Goal: Transaction & Acquisition: Purchase product/service

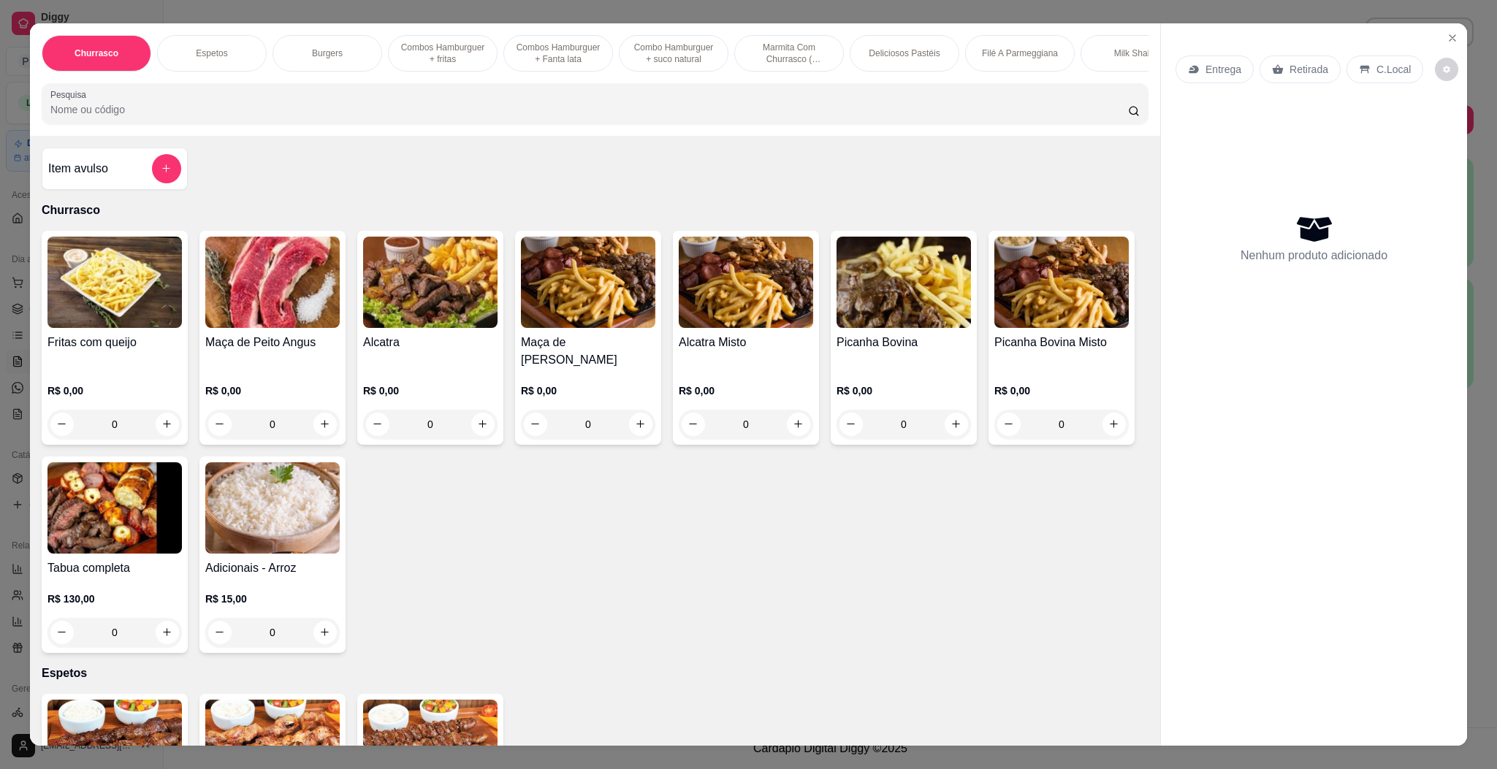
click at [1188, 66] on icon at bounding box center [1194, 70] width 12 height 12
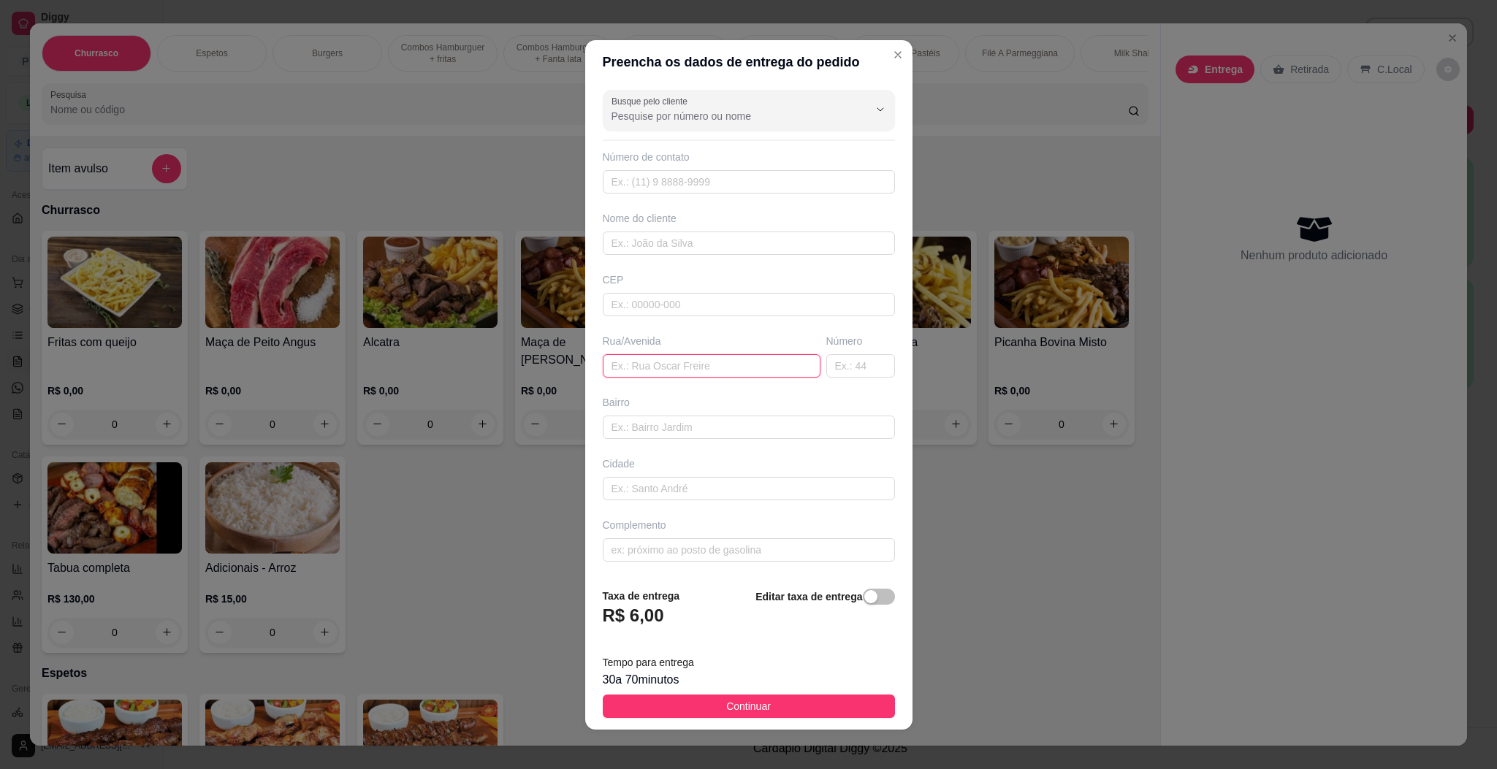
click at [708, 375] on input "text" at bounding box center [712, 365] width 218 height 23
paste input "[PERSON_NAME] 123"
type input "[PERSON_NAME] 123"
click at [706, 698] on button "Continuar" at bounding box center [749, 706] width 292 height 23
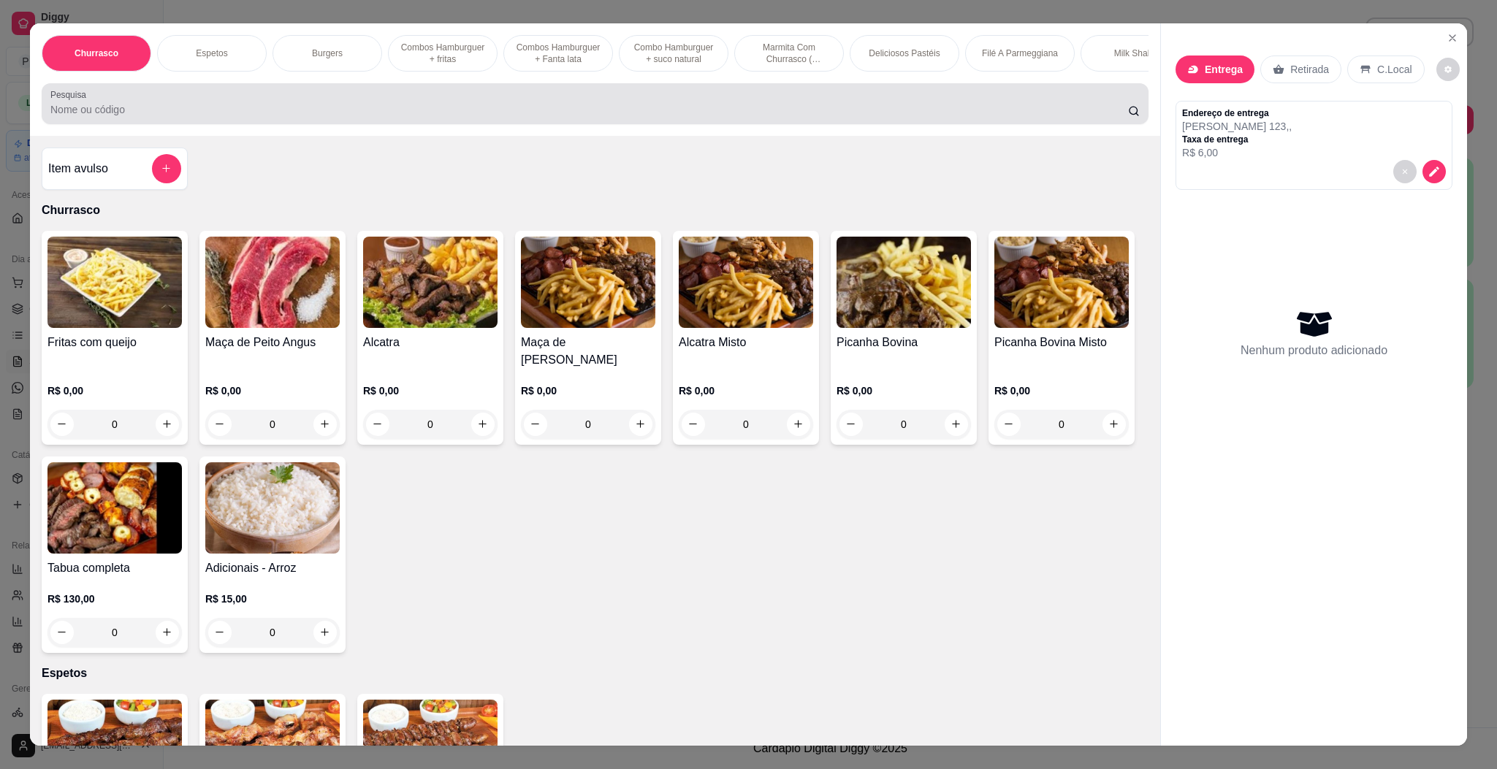
click at [222, 124] on div "Pesquisa" at bounding box center [595, 103] width 1107 height 41
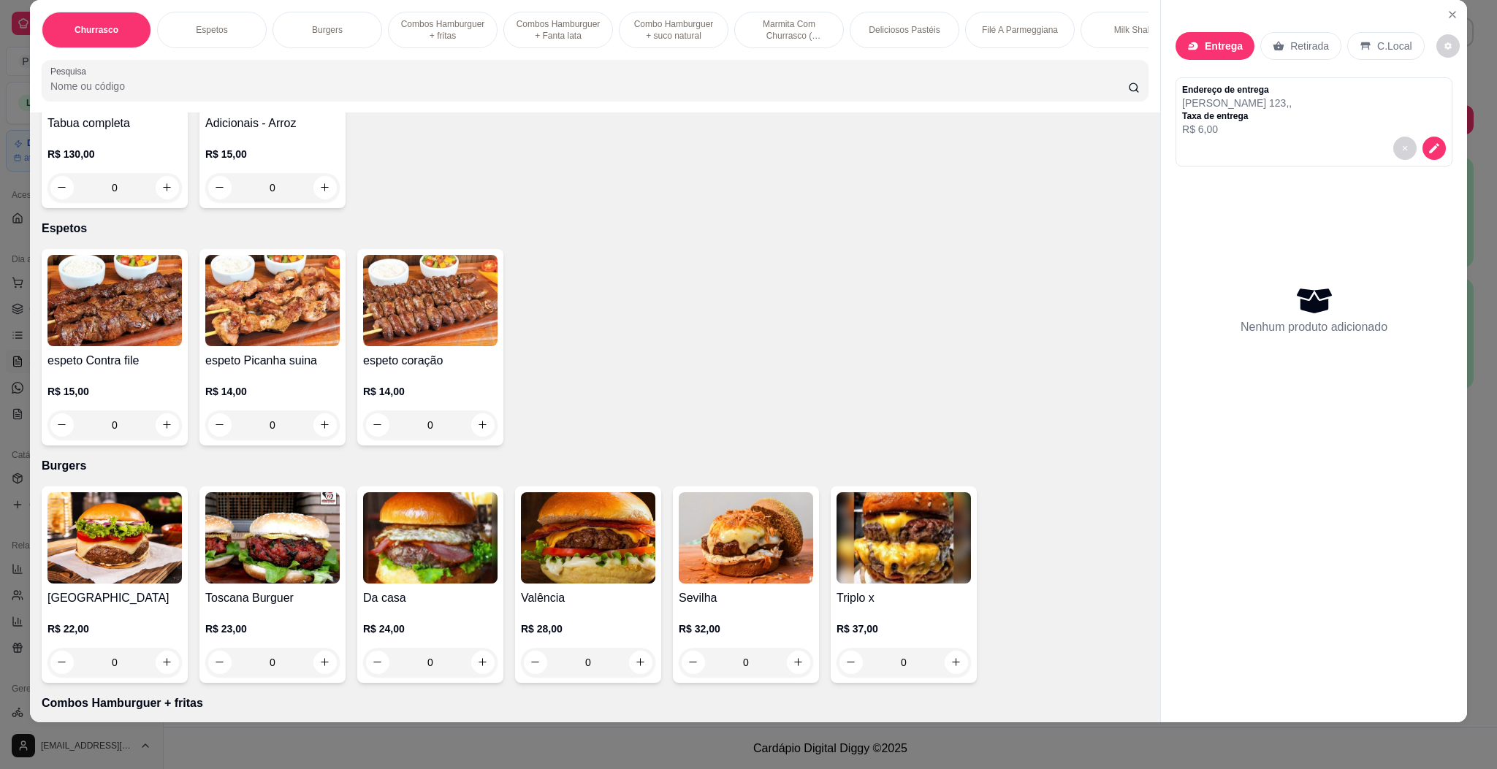
scroll to position [657, 0]
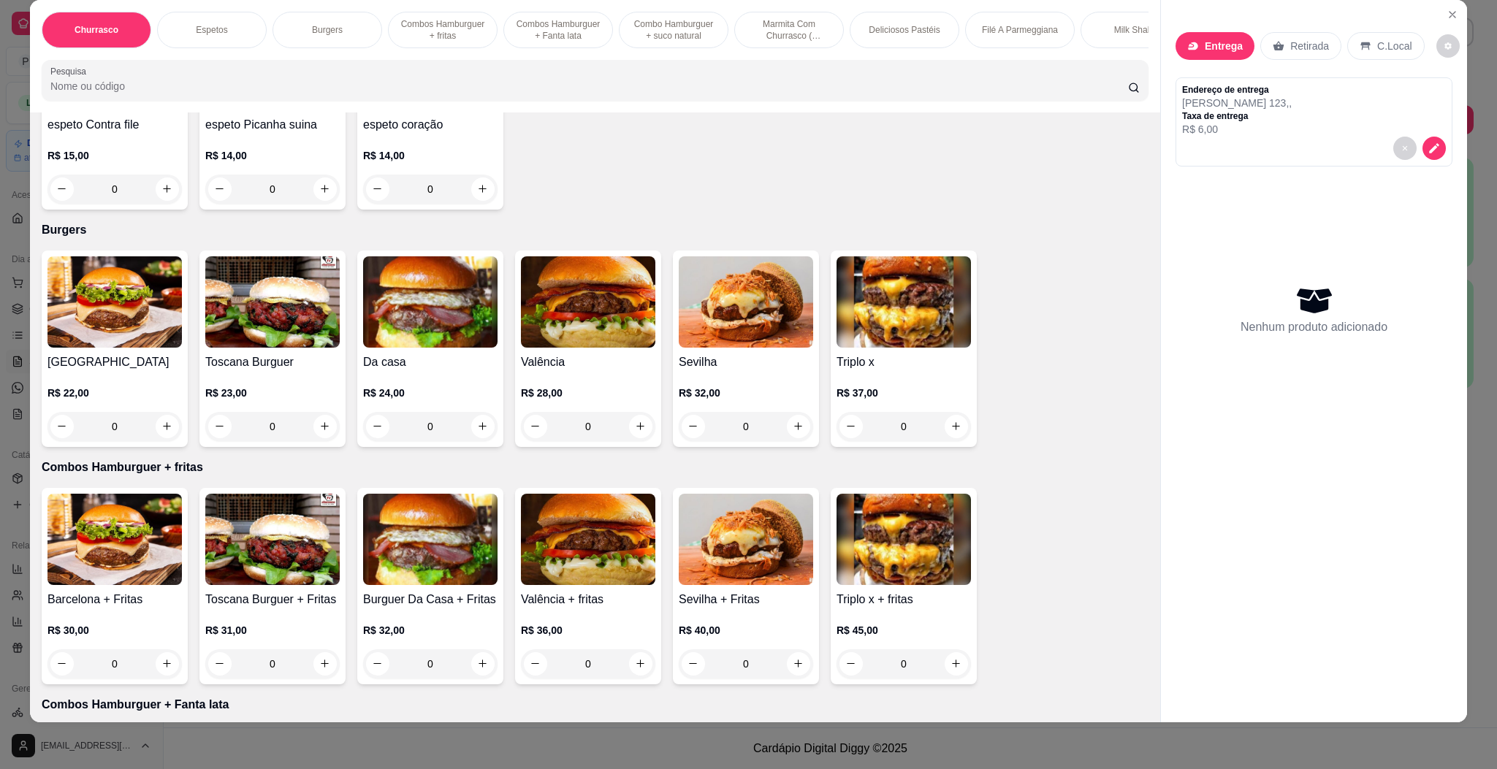
click at [947, 430] on div "0" at bounding box center [903, 426] width 134 height 29
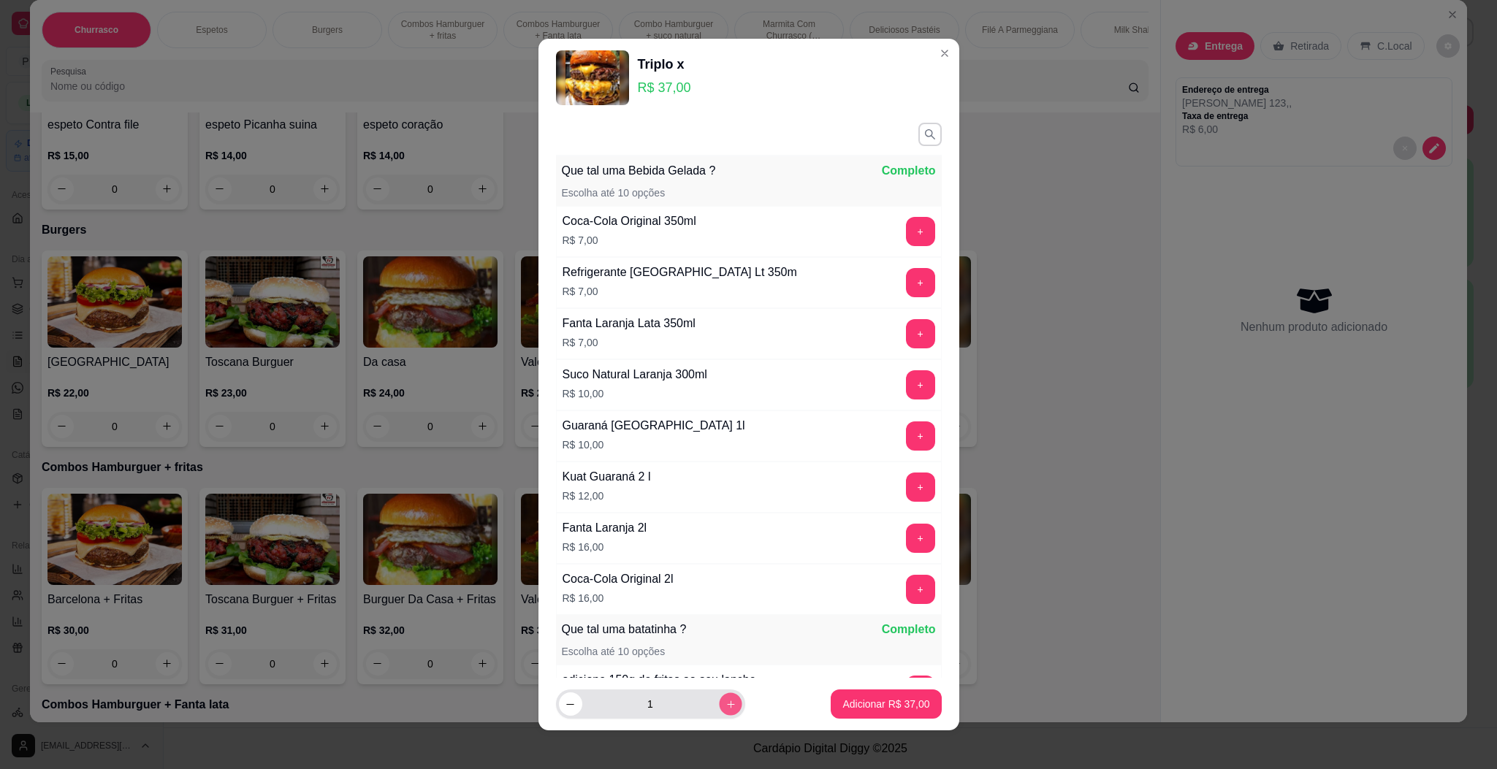
click at [719, 713] on button "increase-product-quantity" at bounding box center [730, 704] width 23 height 23
type input "2"
click at [852, 690] on button "Adicionar R$ 74,00" at bounding box center [886, 704] width 107 height 28
type input "2"
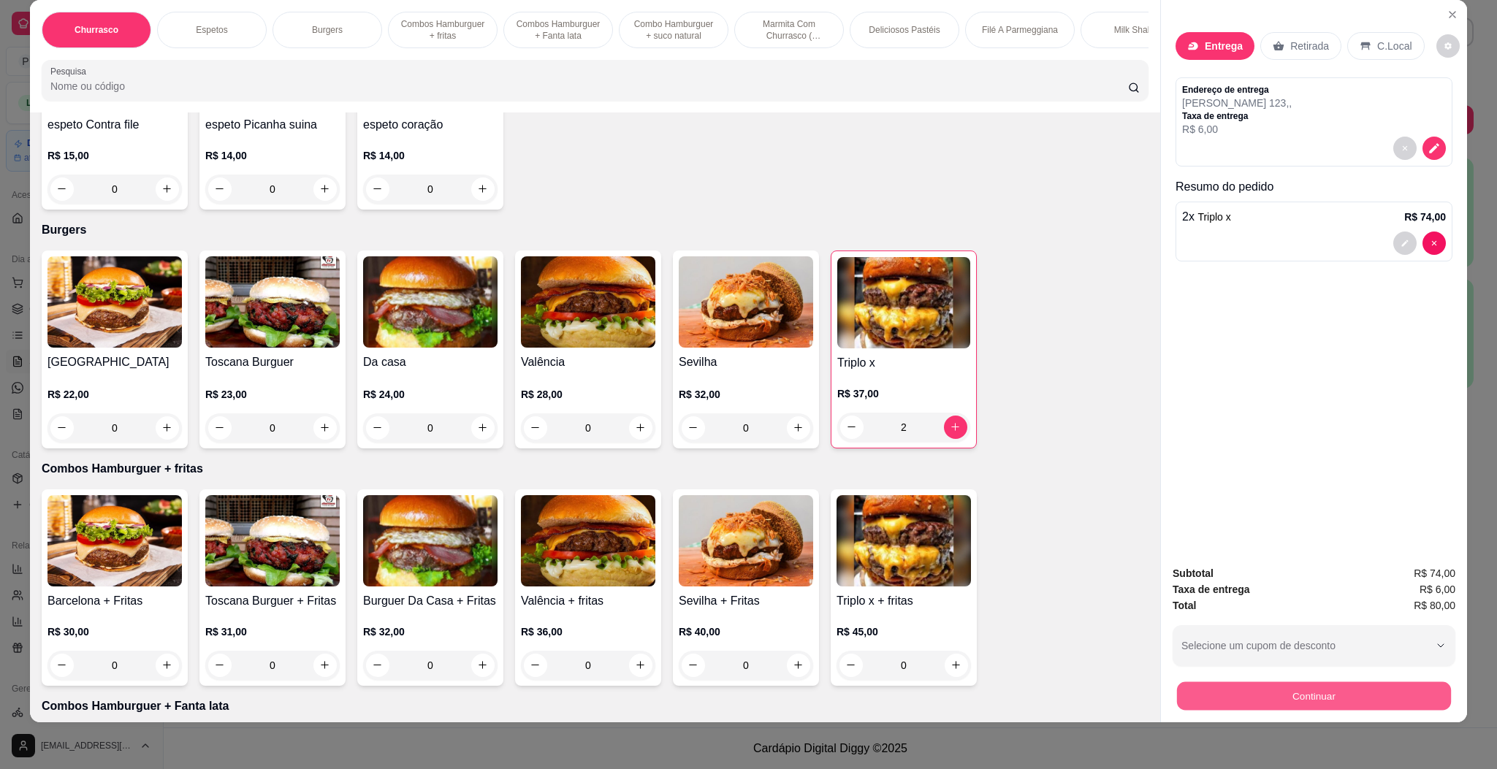
click at [1199, 689] on button "Continuar" at bounding box center [1314, 696] width 274 height 28
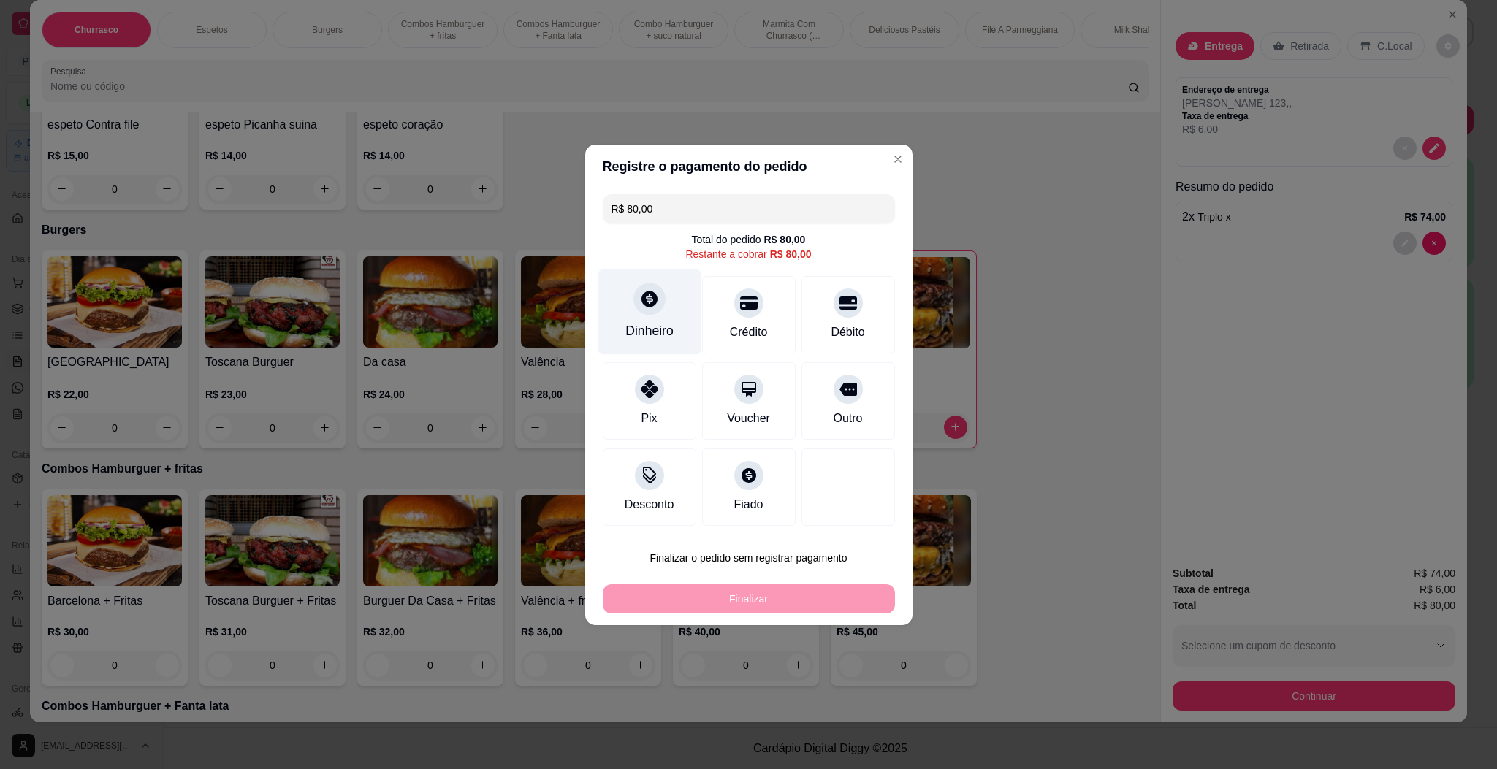
click at [642, 294] on icon at bounding box center [649, 299] width 16 height 16
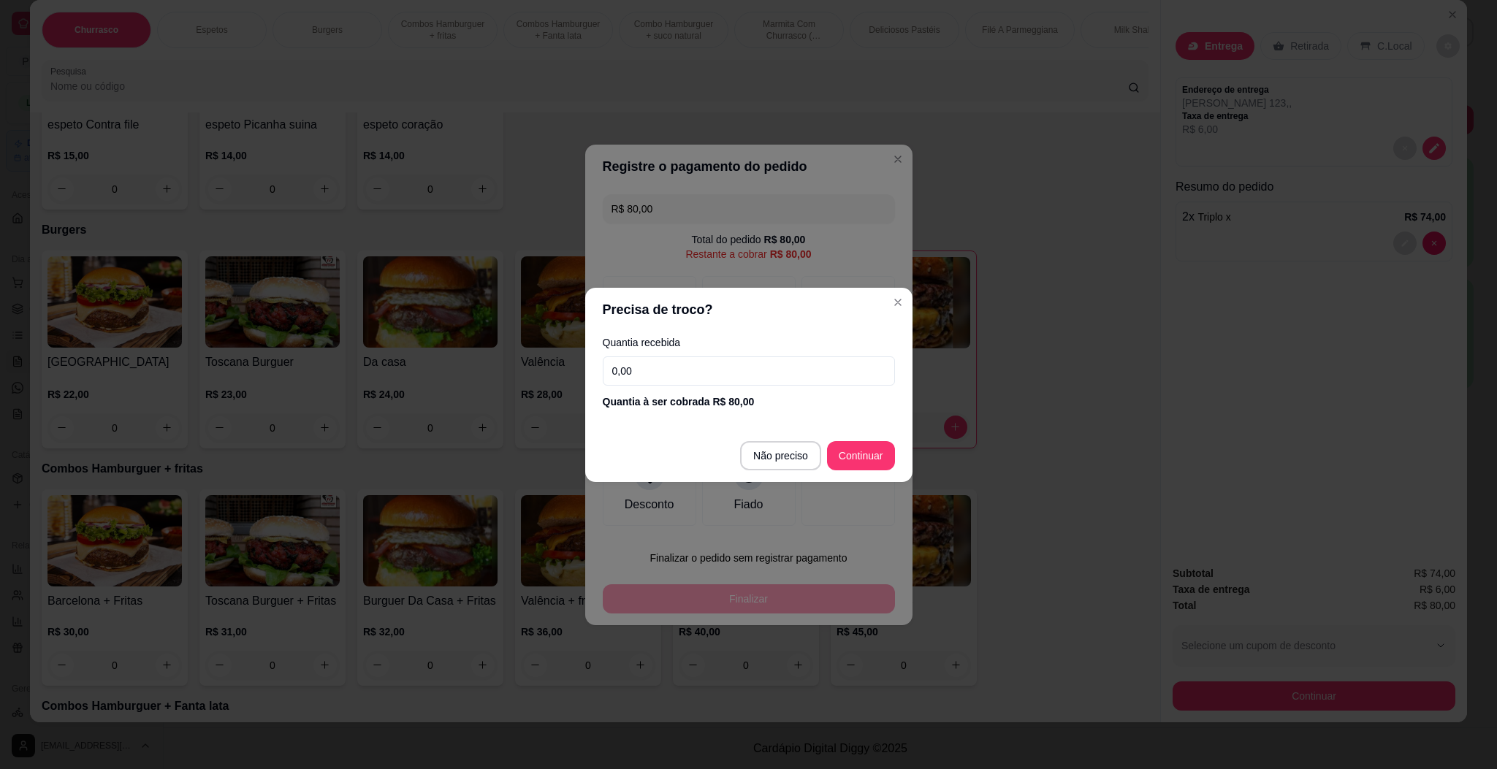
click at [738, 358] on input "0,00" at bounding box center [749, 370] width 292 height 29
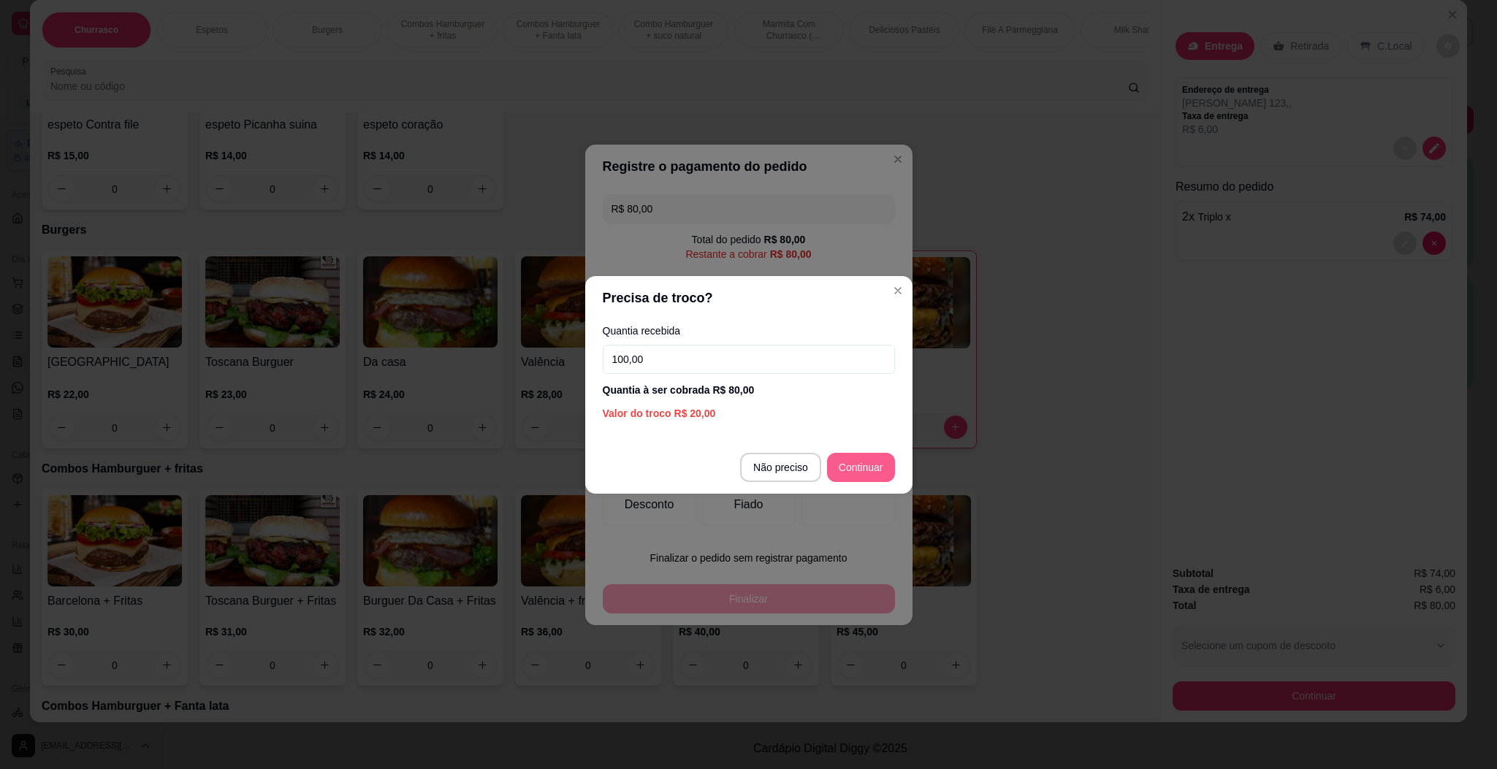
type input "100,00"
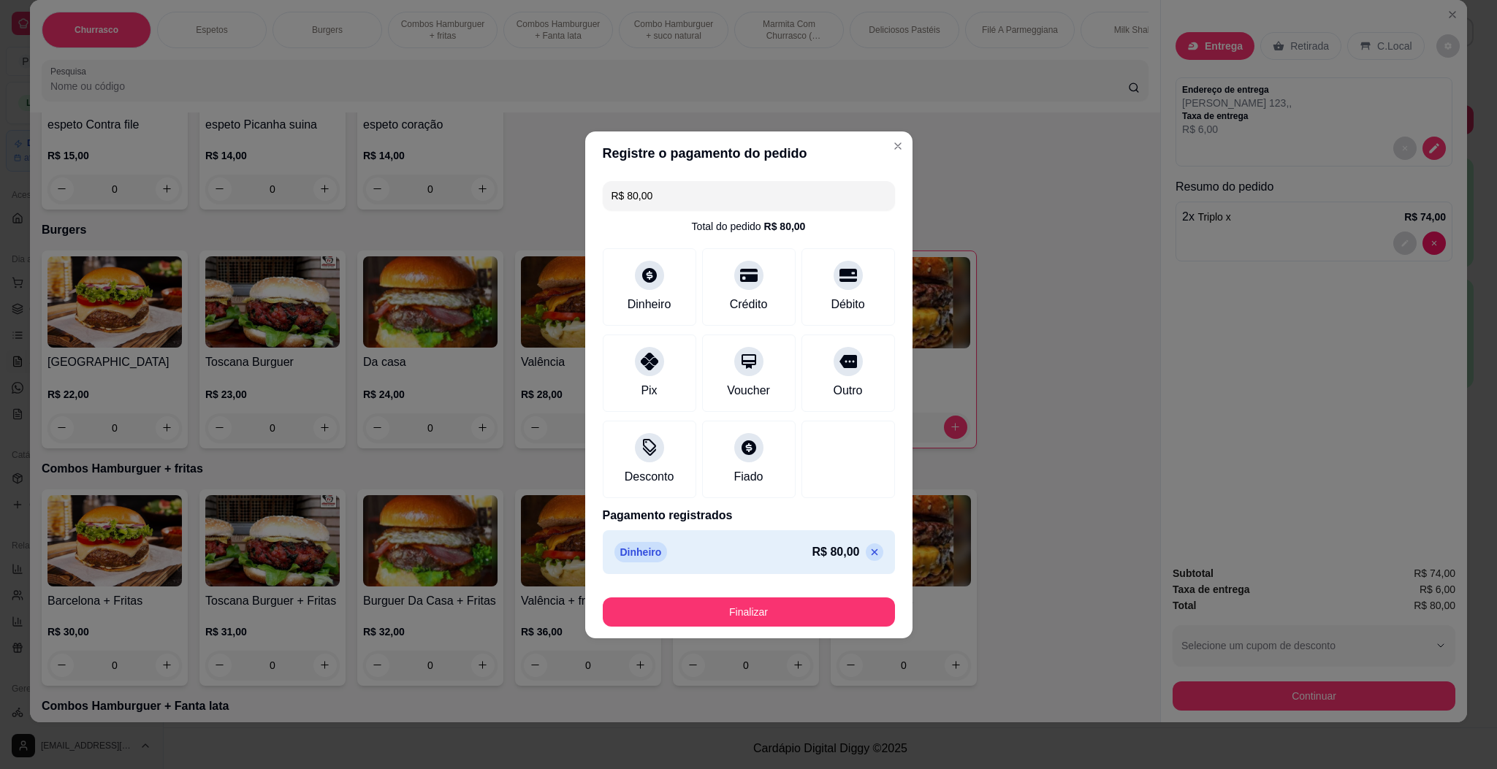
type input "R$ 0,00"
click at [749, 632] on footer "Finalizar" at bounding box center [748, 609] width 327 height 58
click at [750, 619] on button "Finalizar" at bounding box center [749, 612] width 292 height 29
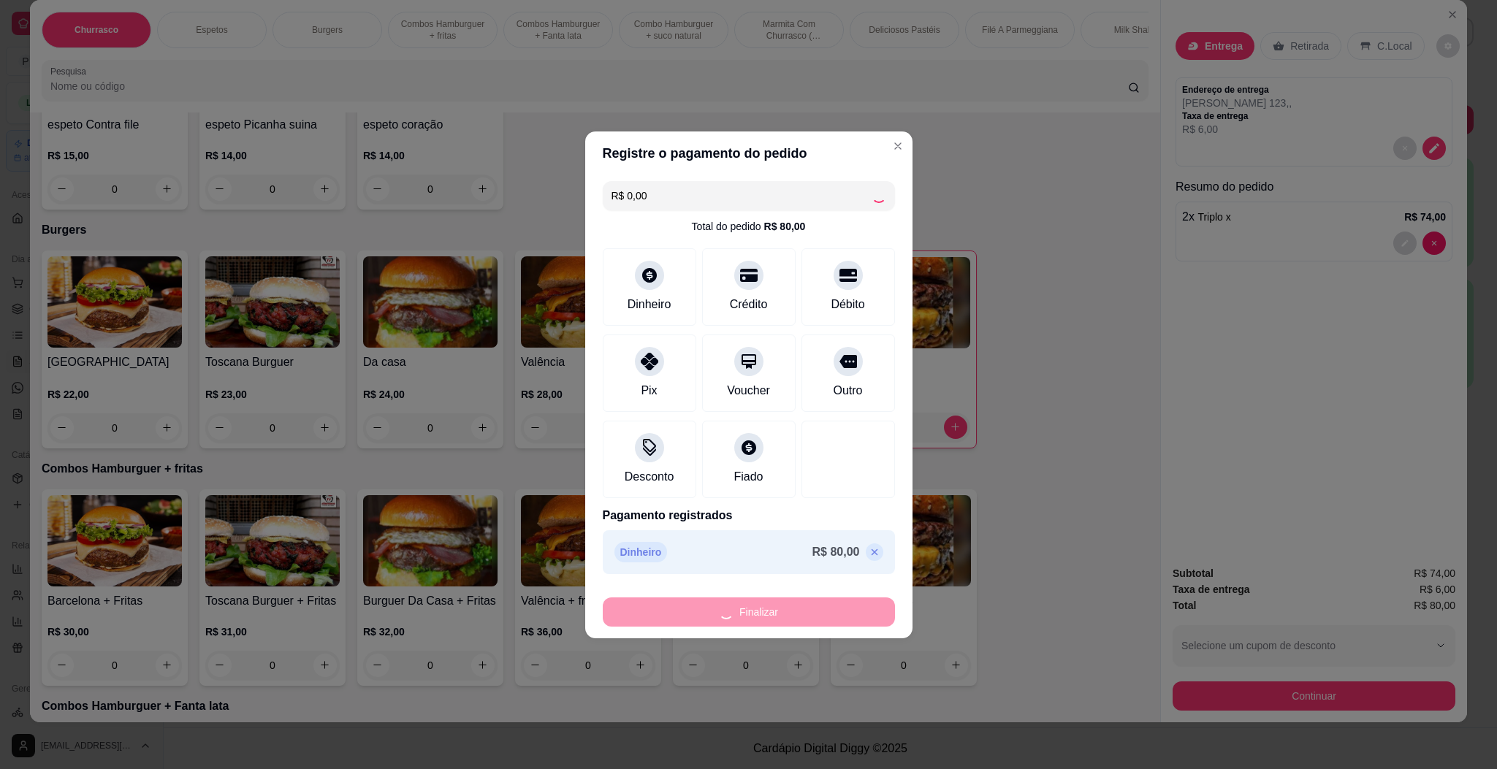
type input "0"
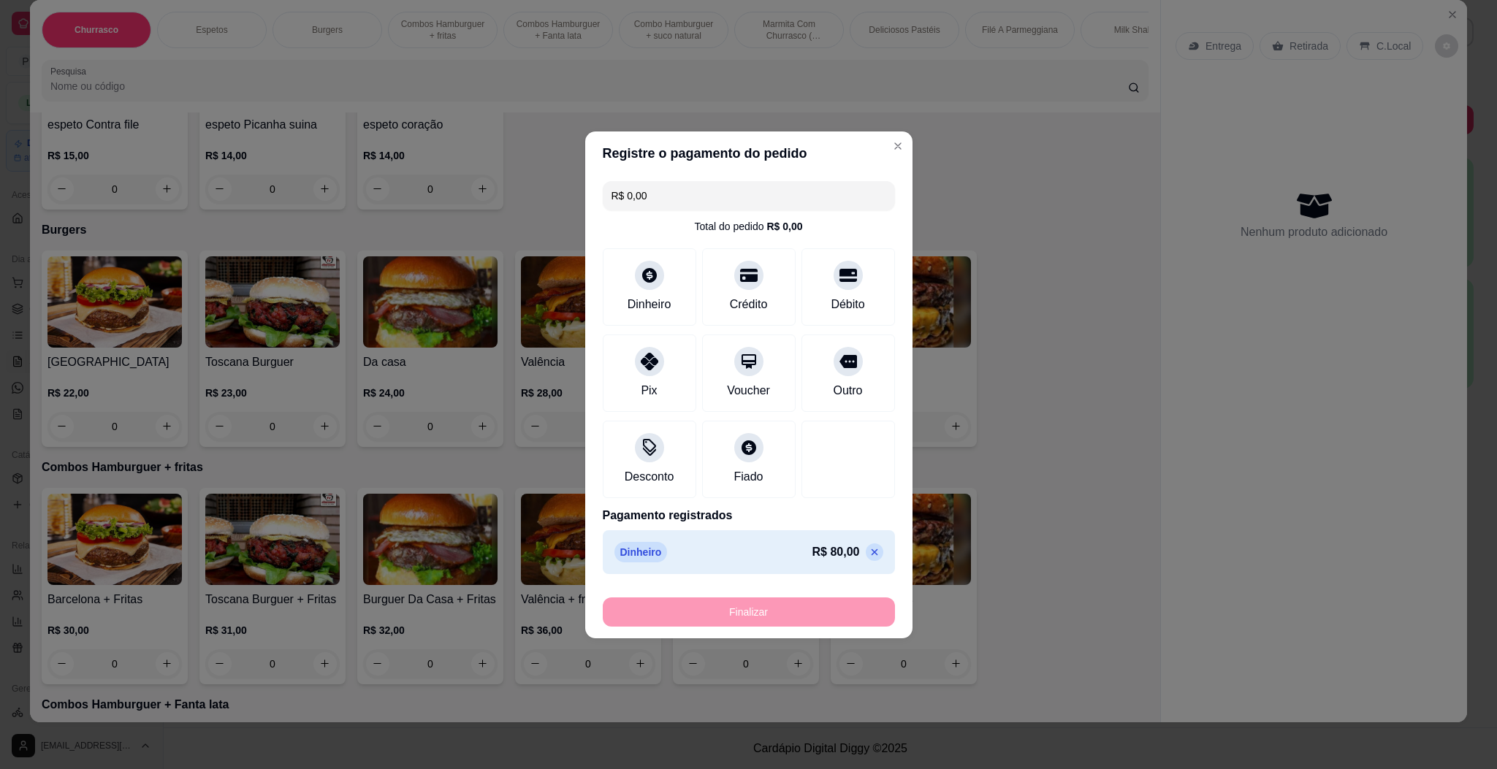
type input "-R$ 80,00"
